Goal: Information Seeking & Learning: Learn about a topic

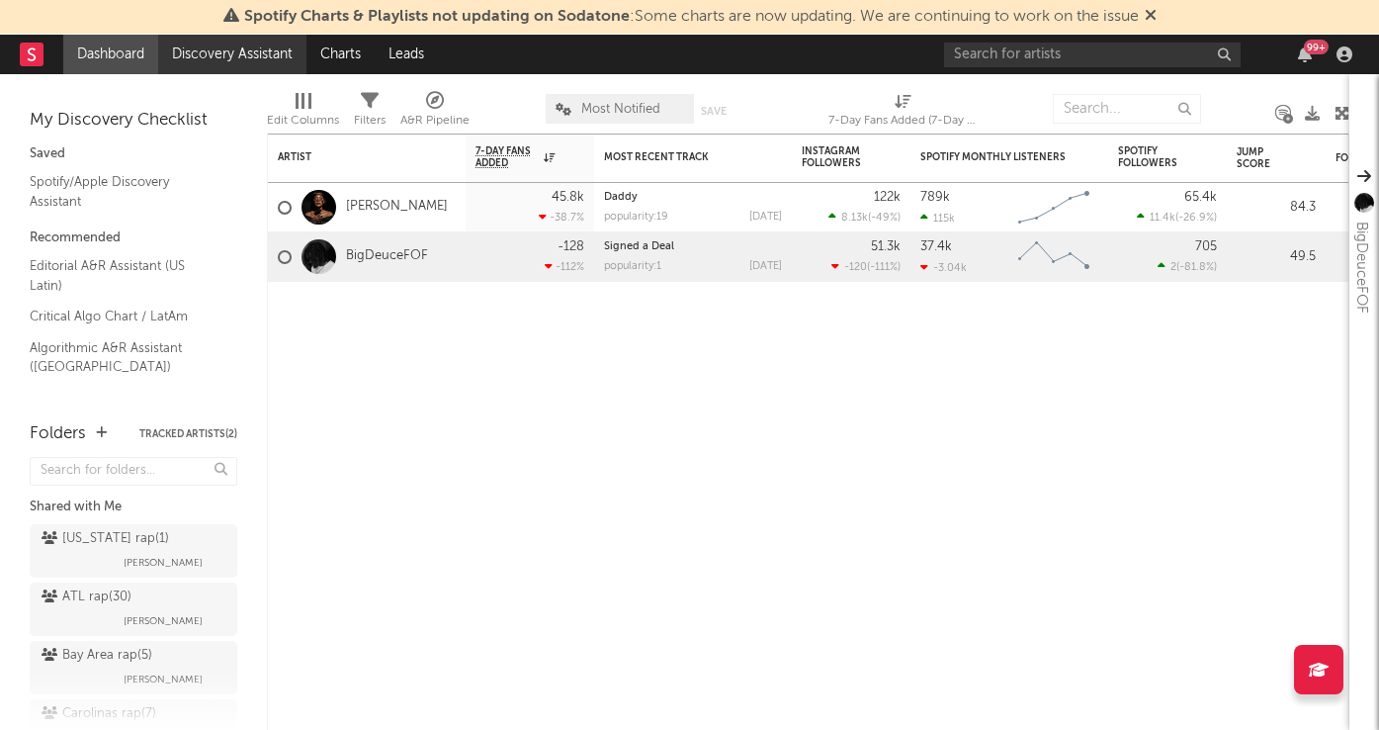
click at [170, 49] on link "Discovery Assistant" at bounding box center [232, 55] width 148 height 40
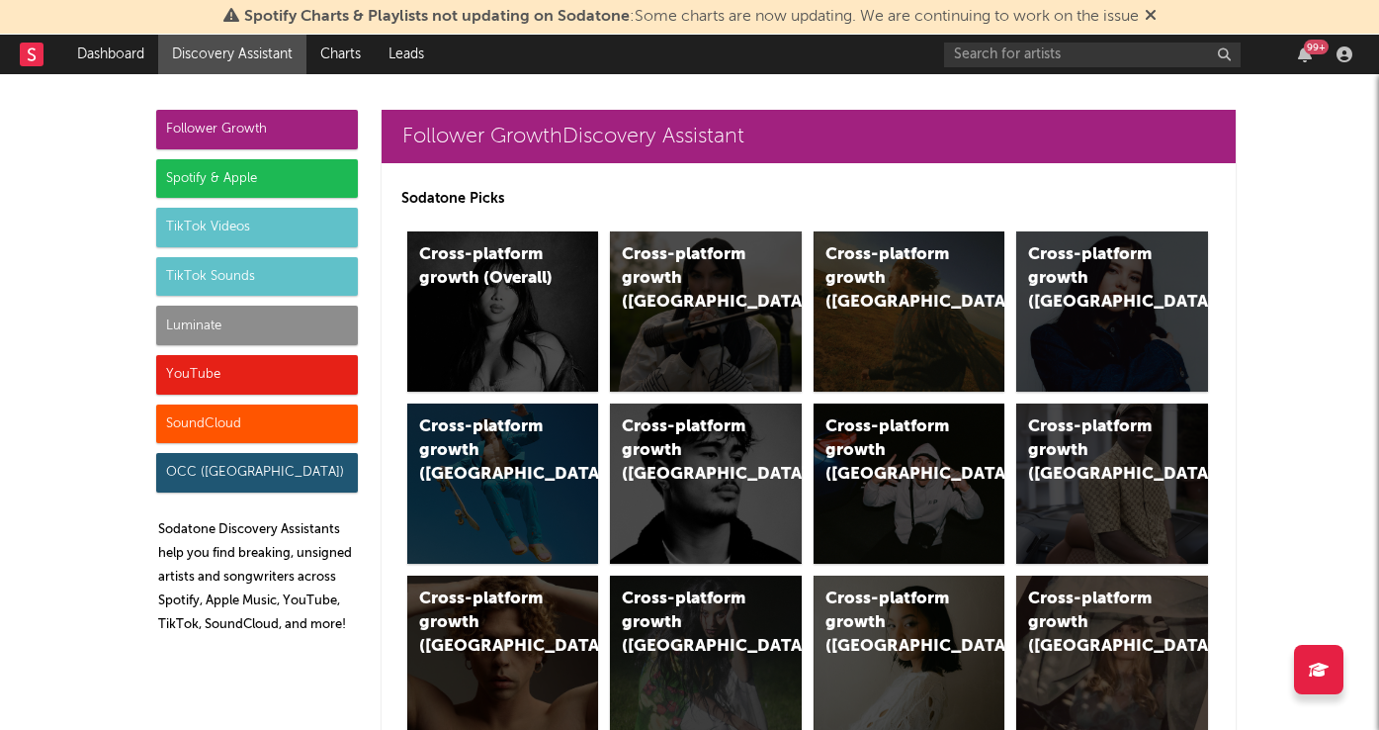
click at [199, 316] on div "Luminate" at bounding box center [257, 325] width 202 height 40
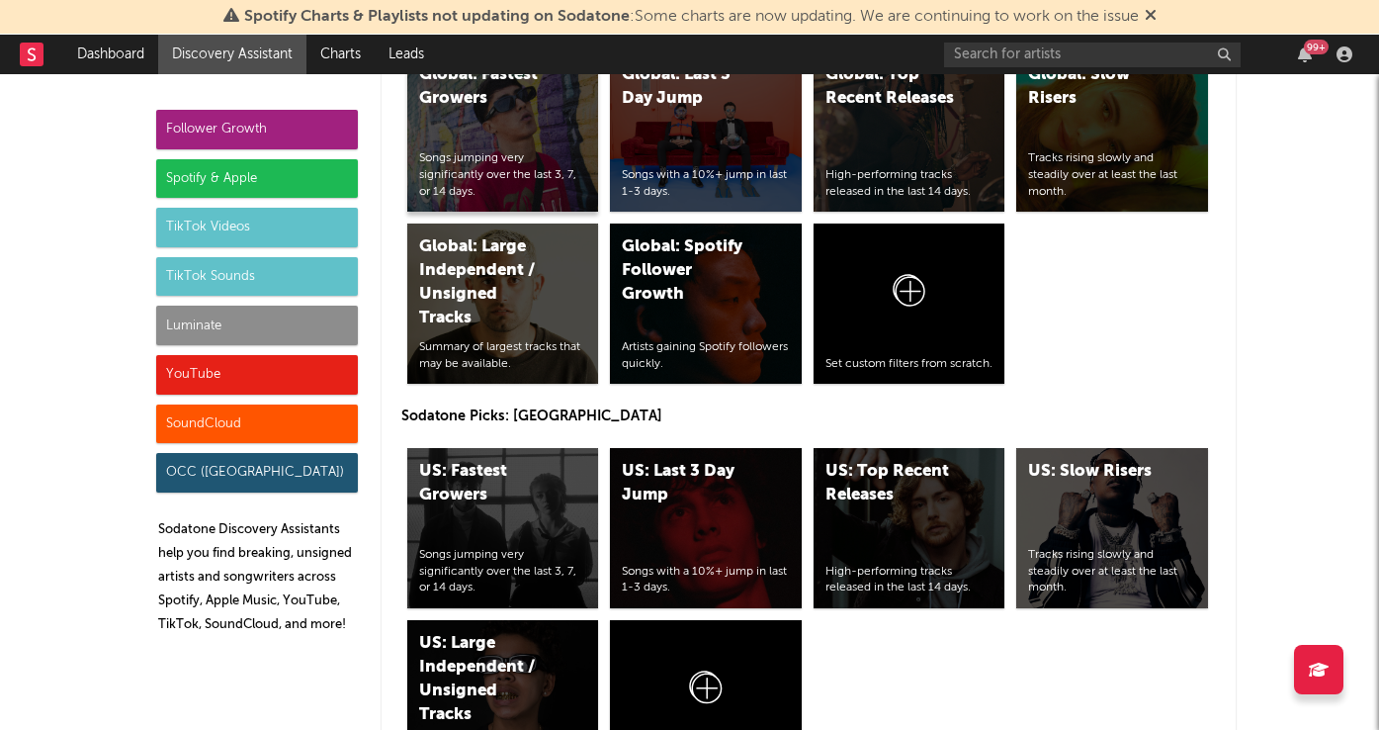
scroll to position [9421, 0]
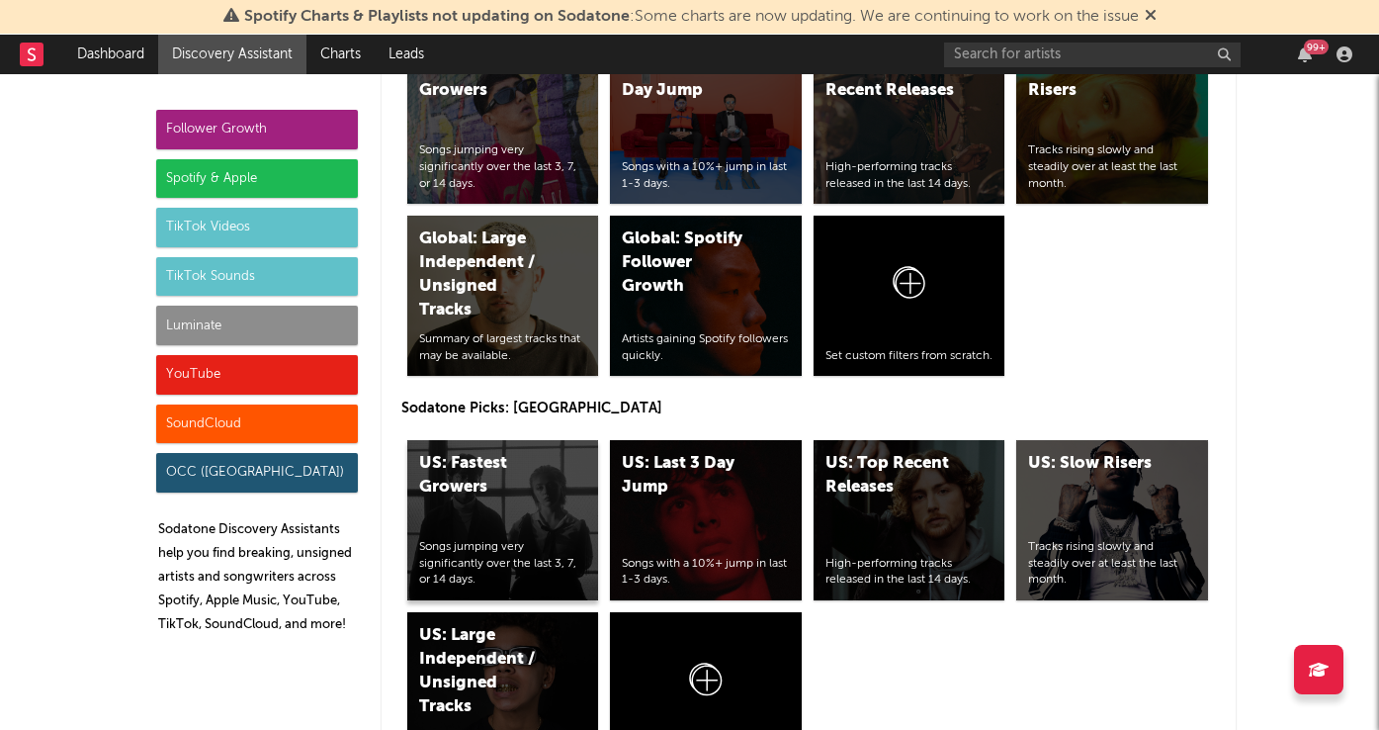
click at [474, 532] on div "US: Fastest Growers Songs jumping very significantly over the last 3, 7, or 14 …" at bounding box center [503, 520] width 192 height 160
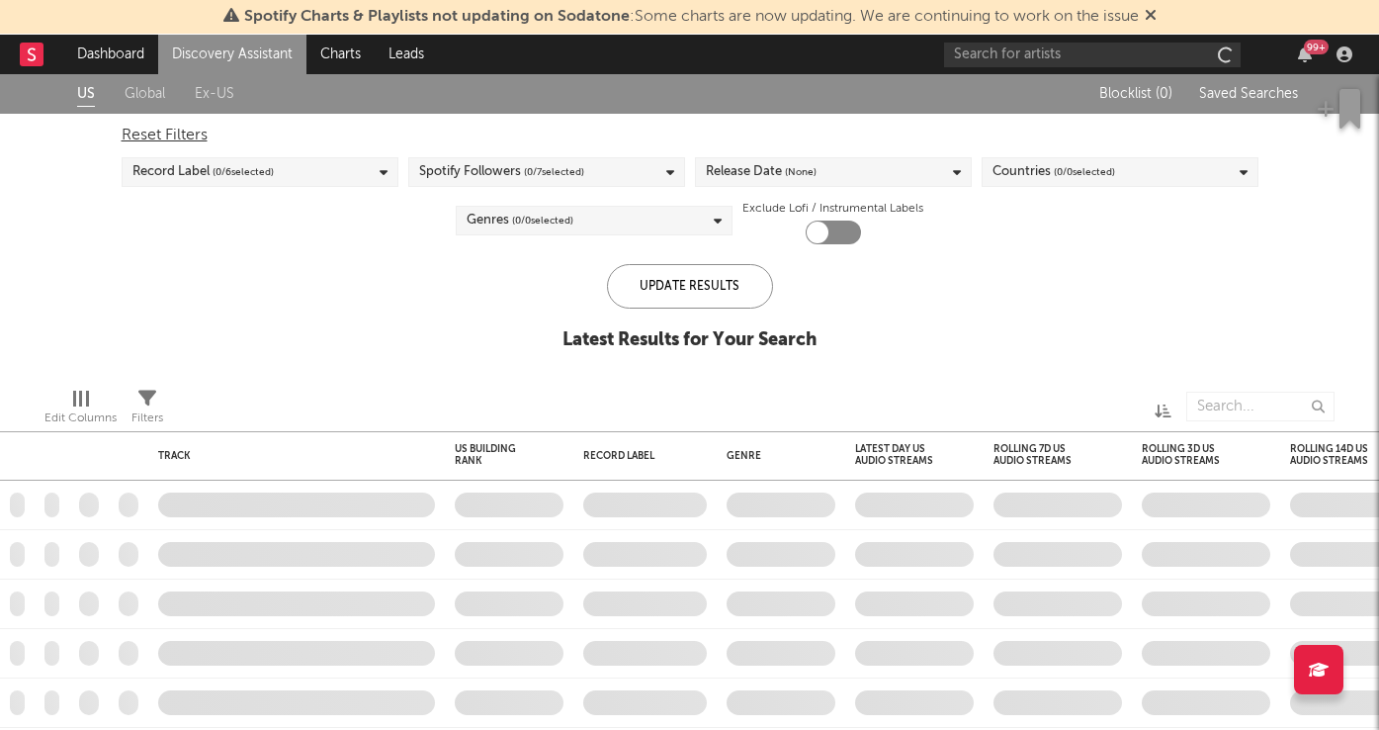
checkbox input "true"
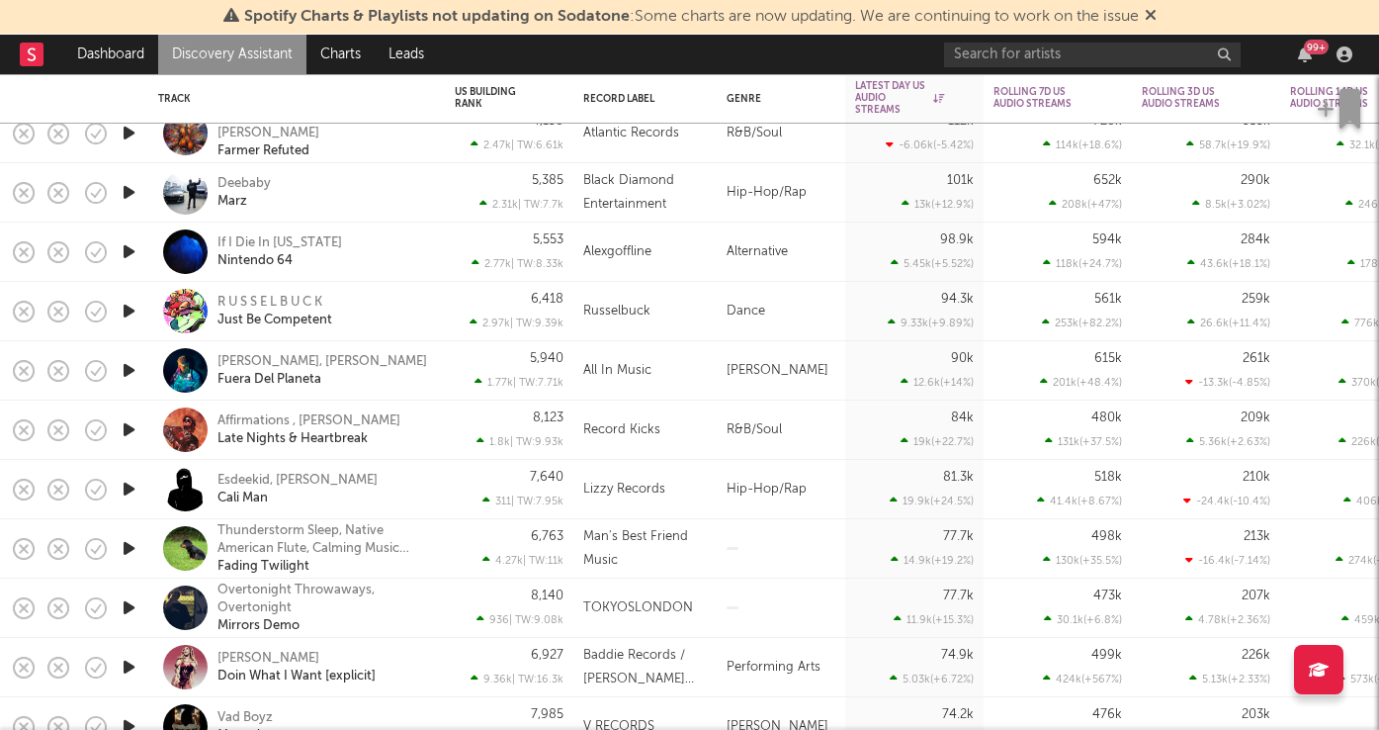
click at [129, 366] on icon "button" at bounding box center [129, 370] width 21 height 25
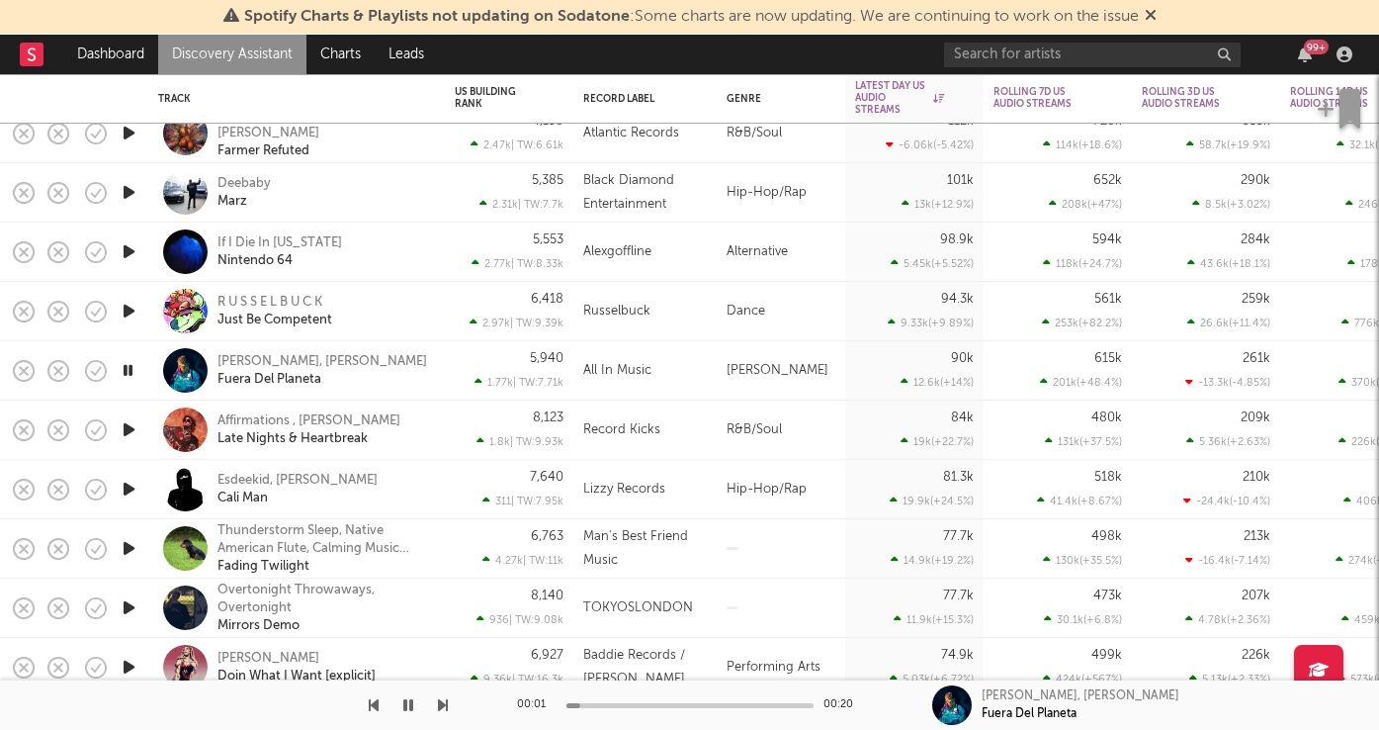
click at [129, 366] on icon "button" at bounding box center [128, 370] width 19 height 25
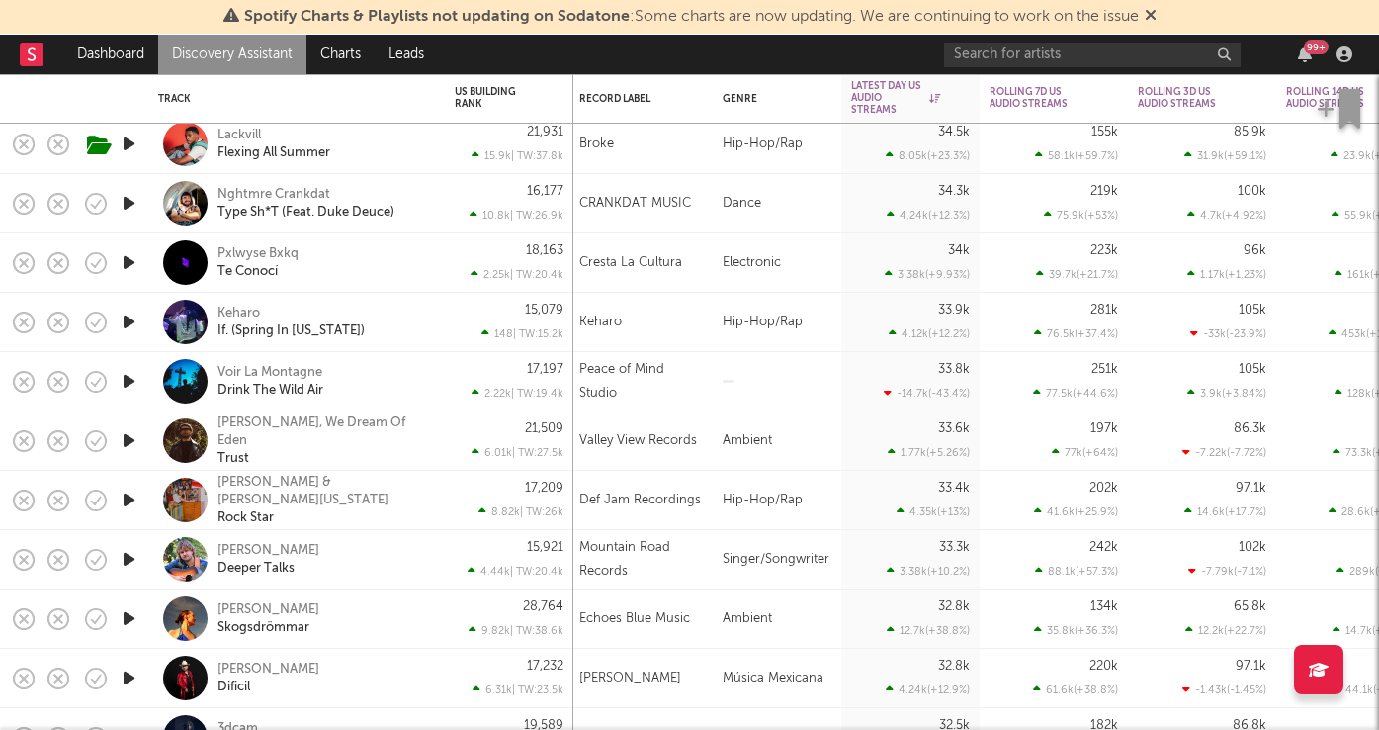
click at [131, 560] on icon "button" at bounding box center [129, 559] width 21 height 25
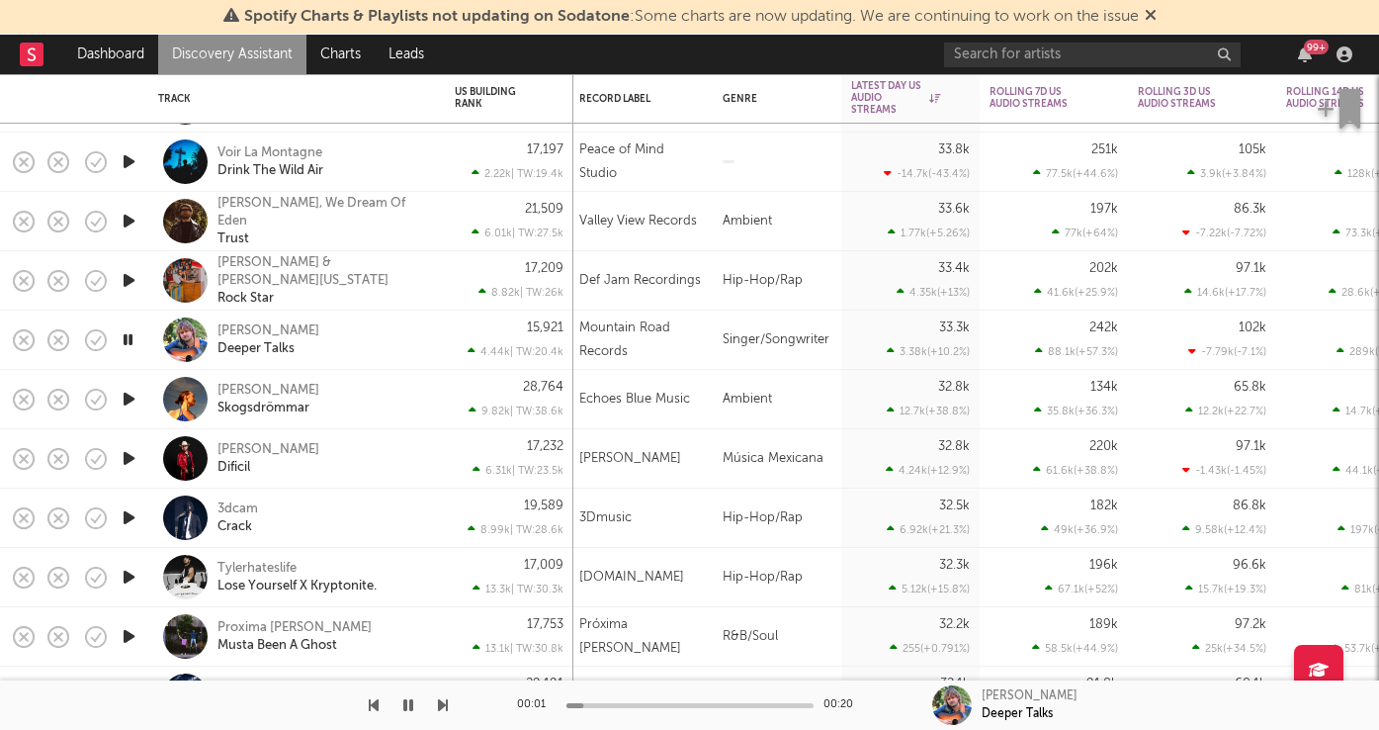
click at [623, 703] on div at bounding box center [689, 705] width 247 height 5
click at [624, 707] on div "00:01 00:20" at bounding box center [690, 704] width 346 height 49
click at [623, 703] on div at bounding box center [689, 705] width 247 height 5
click at [411, 703] on icon "button" at bounding box center [408, 705] width 10 height 16
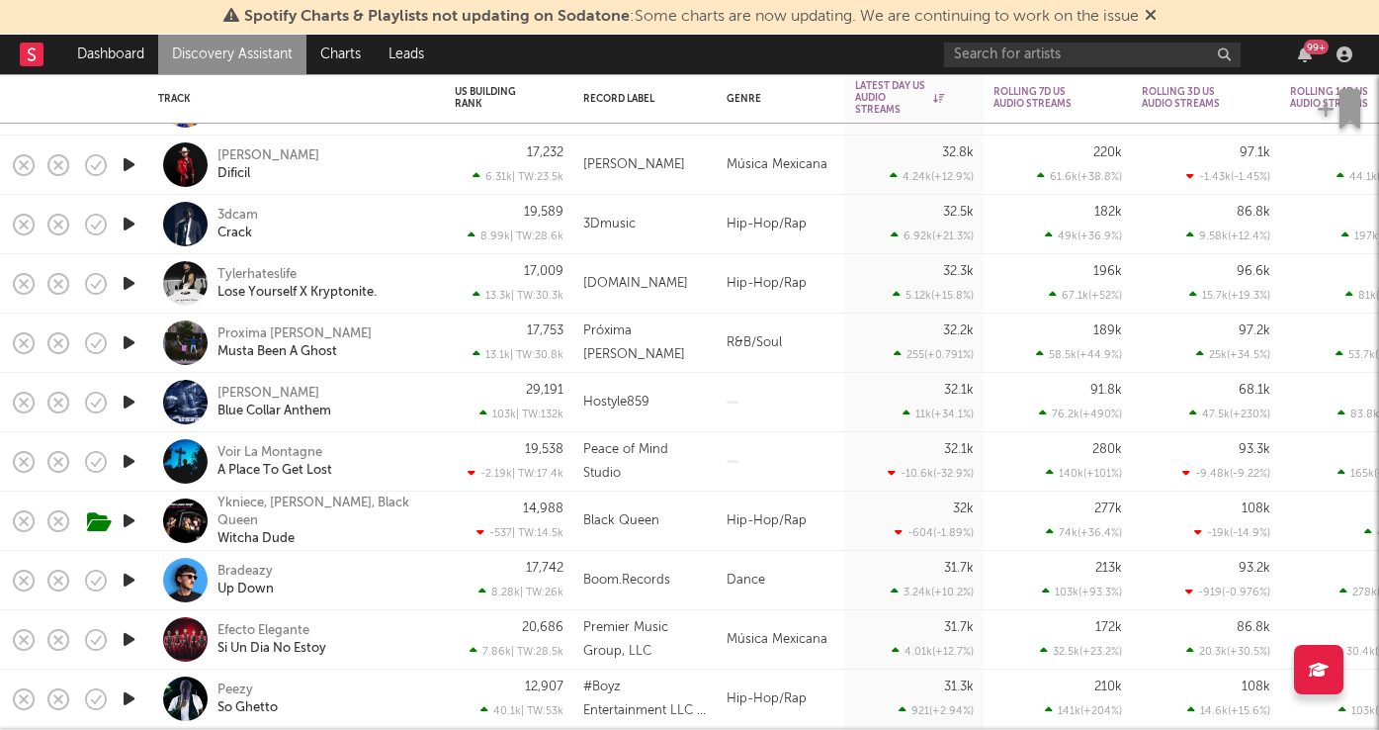
click at [133, 225] on icon "button" at bounding box center [129, 224] width 21 height 25
